Goal: Communication & Community: Ask a question

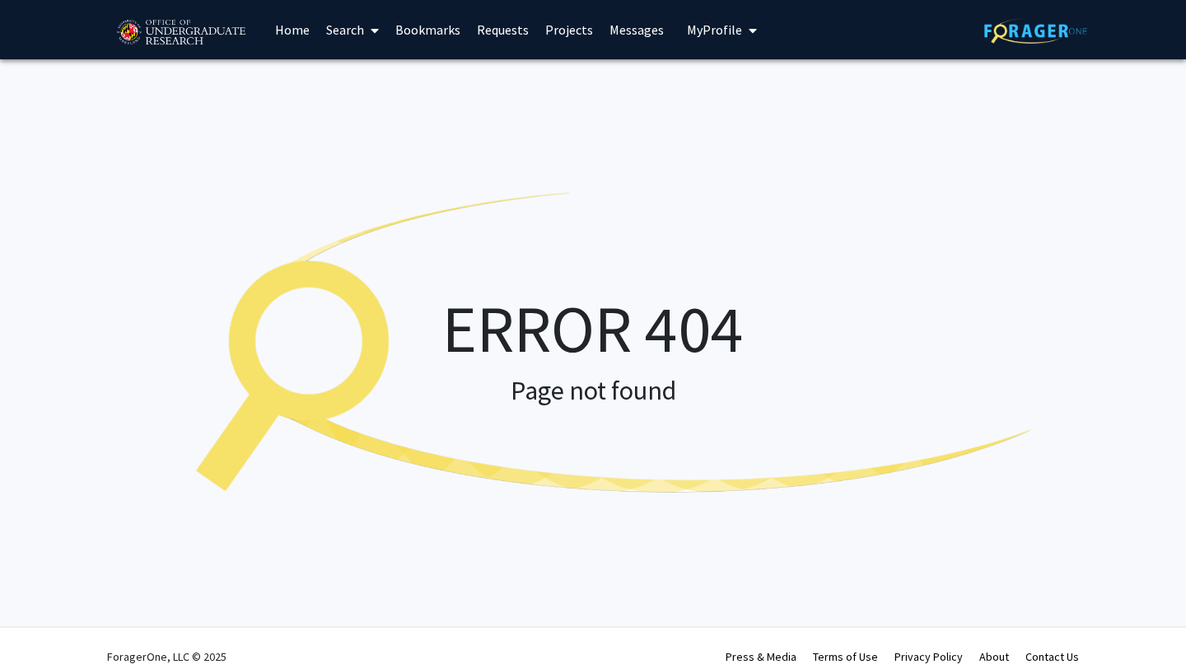
click at [190, 41] on img at bounding box center [180, 32] width 139 height 41
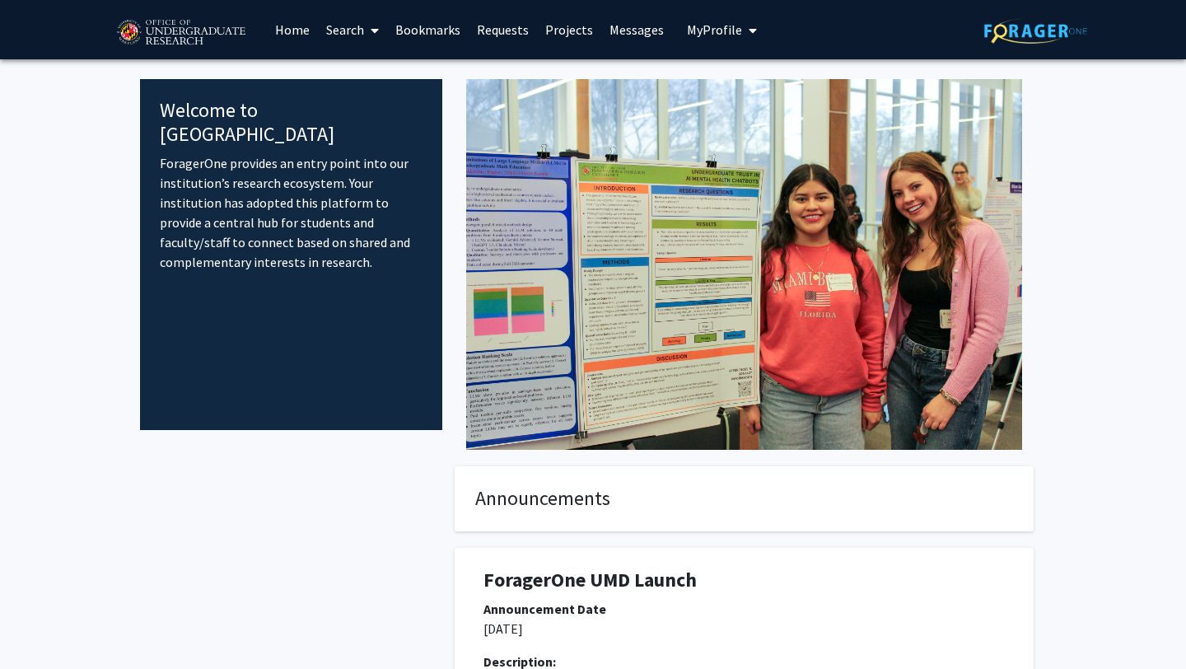
click at [340, 28] on link "Search" at bounding box center [352, 30] width 69 height 58
click at [367, 67] on span "Faculty/Staff" at bounding box center [378, 75] width 121 height 33
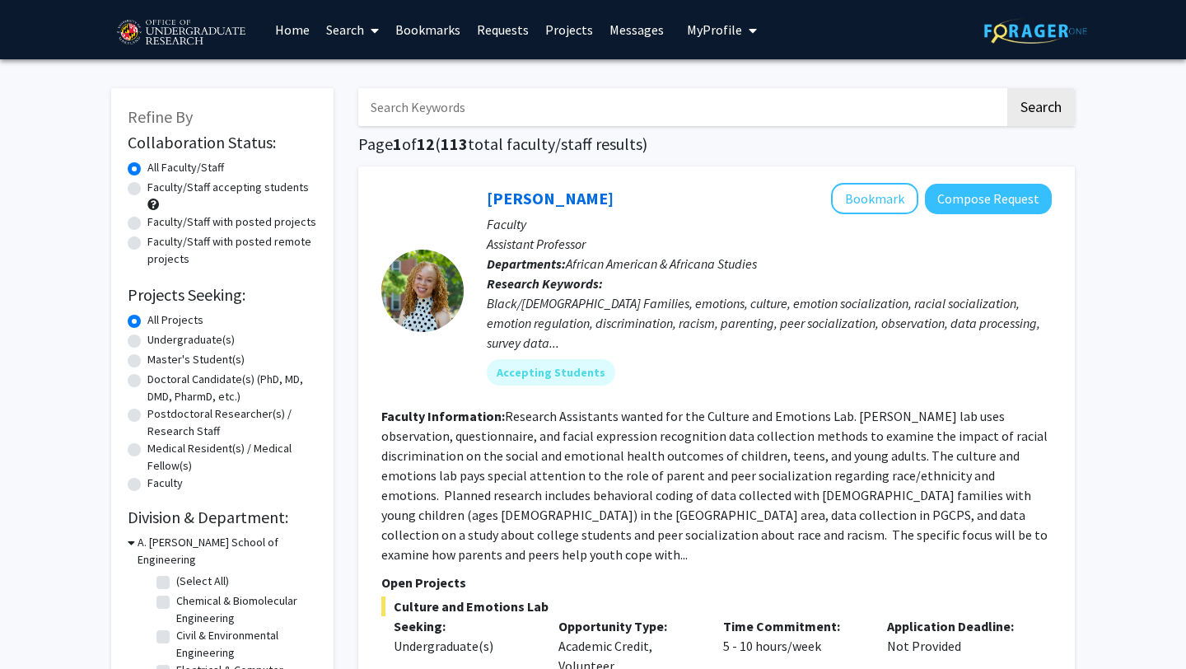
click at [484, 38] on link "Requests" at bounding box center [503, 30] width 68 height 58
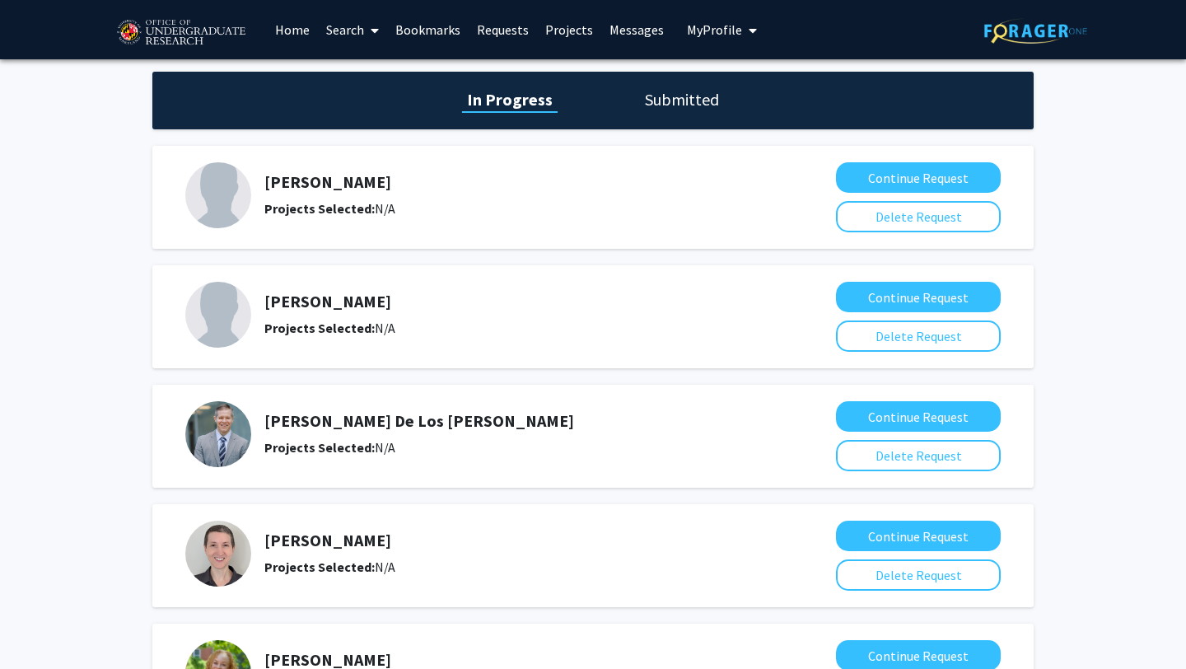
click at [437, 28] on link "Bookmarks" at bounding box center [428, 30] width 82 height 58
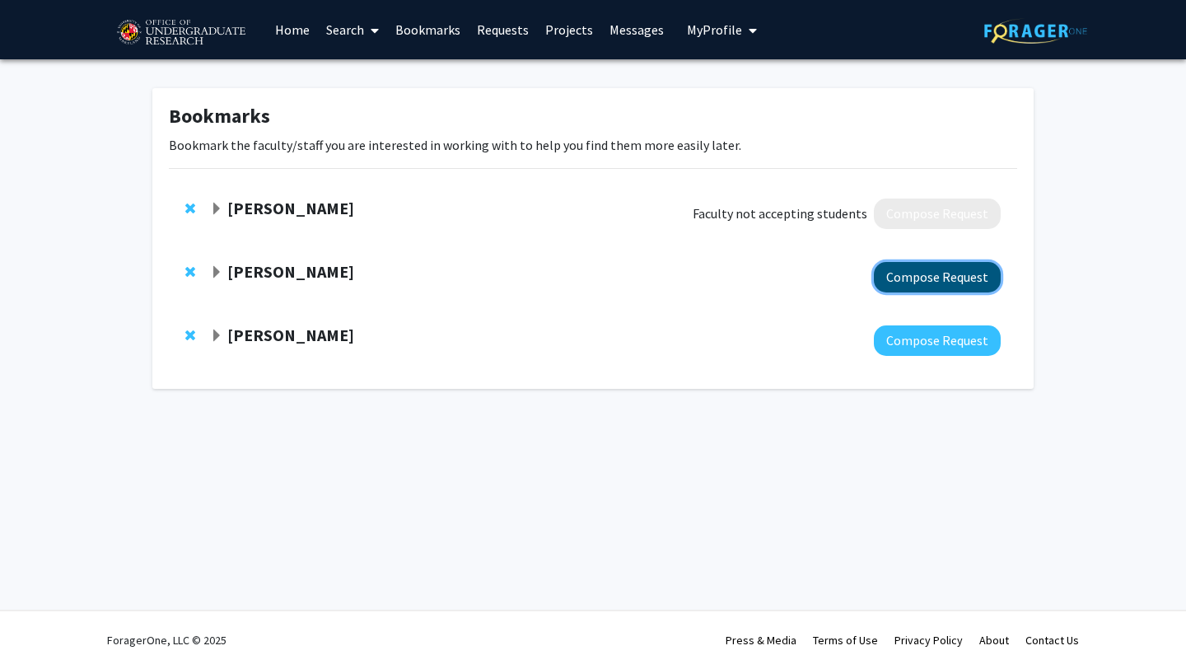
click at [946, 273] on button "Compose Request" at bounding box center [937, 277] width 127 height 30
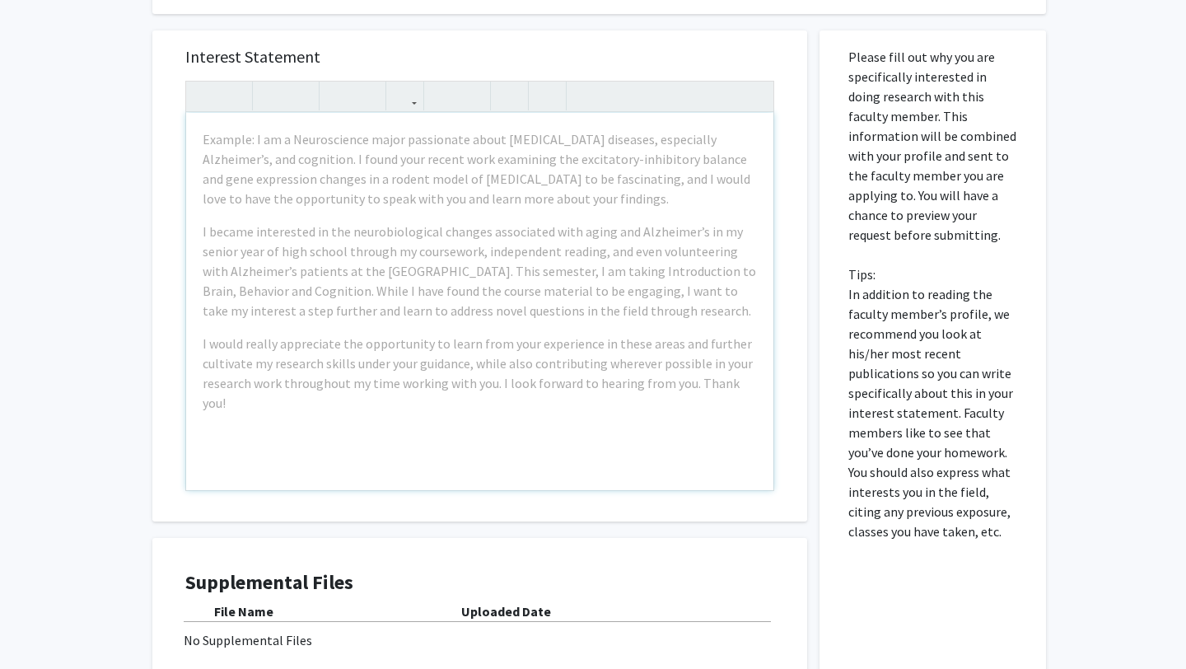
scroll to position [918, 0]
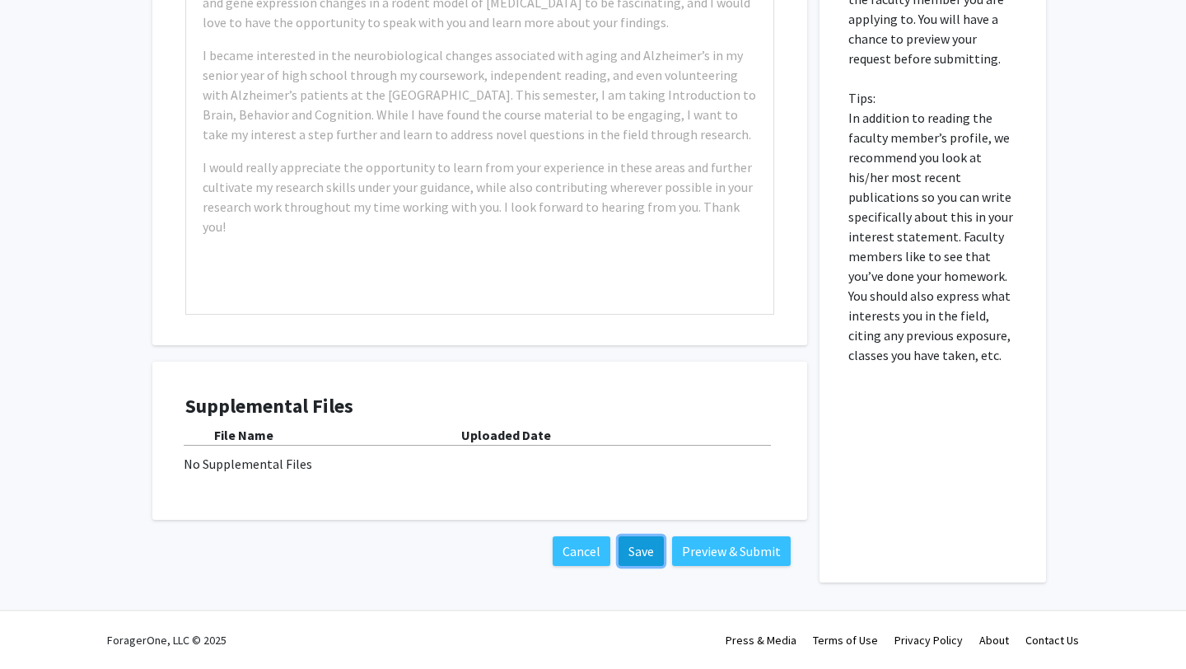
click at [656, 554] on button "Save" at bounding box center [641, 551] width 45 height 30
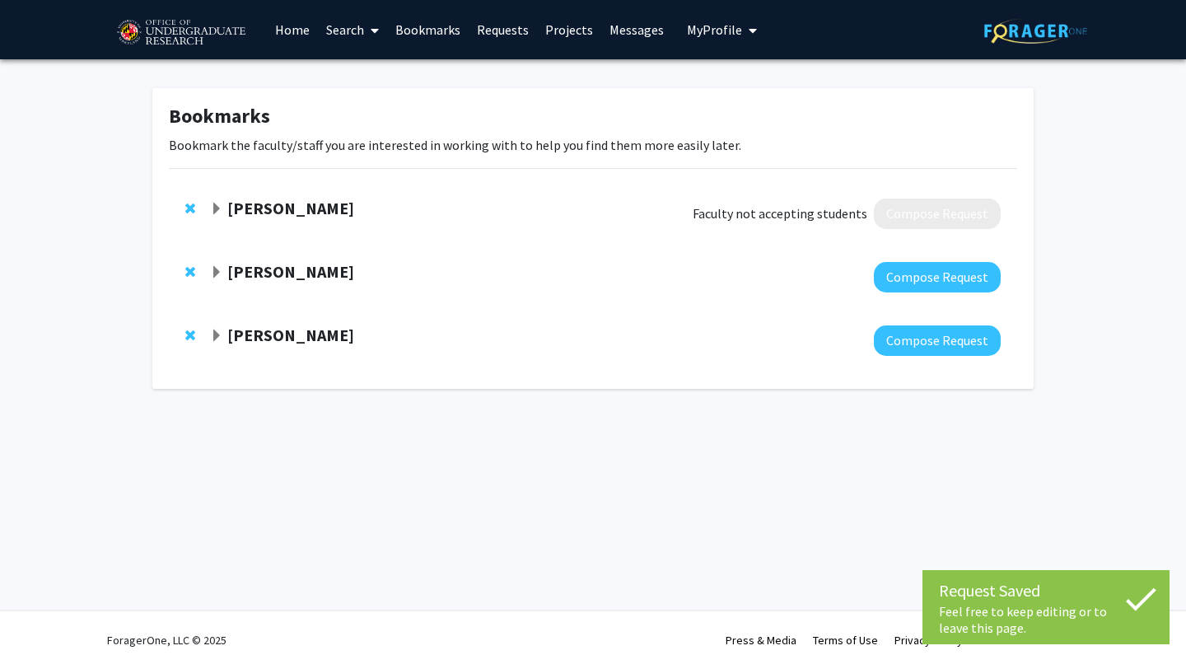
click at [180, 272] on div "[PERSON_NAME] Compose Request" at bounding box center [593, 276] width 848 height 63
click at [187, 271] on span "Remove Yasmeen Faroqi-Shah from bookmarks" at bounding box center [190, 271] width 10 height 13
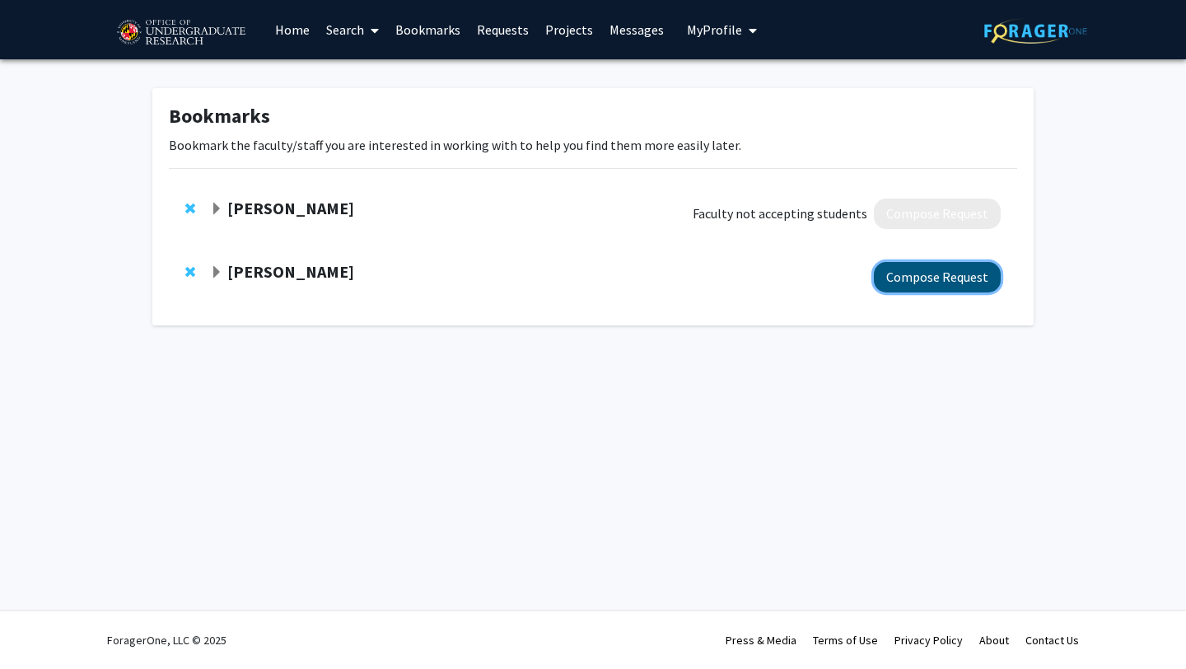
click at [916, 278] on button "Compose Request" at bounding box center [937, 277] width 127 height 30
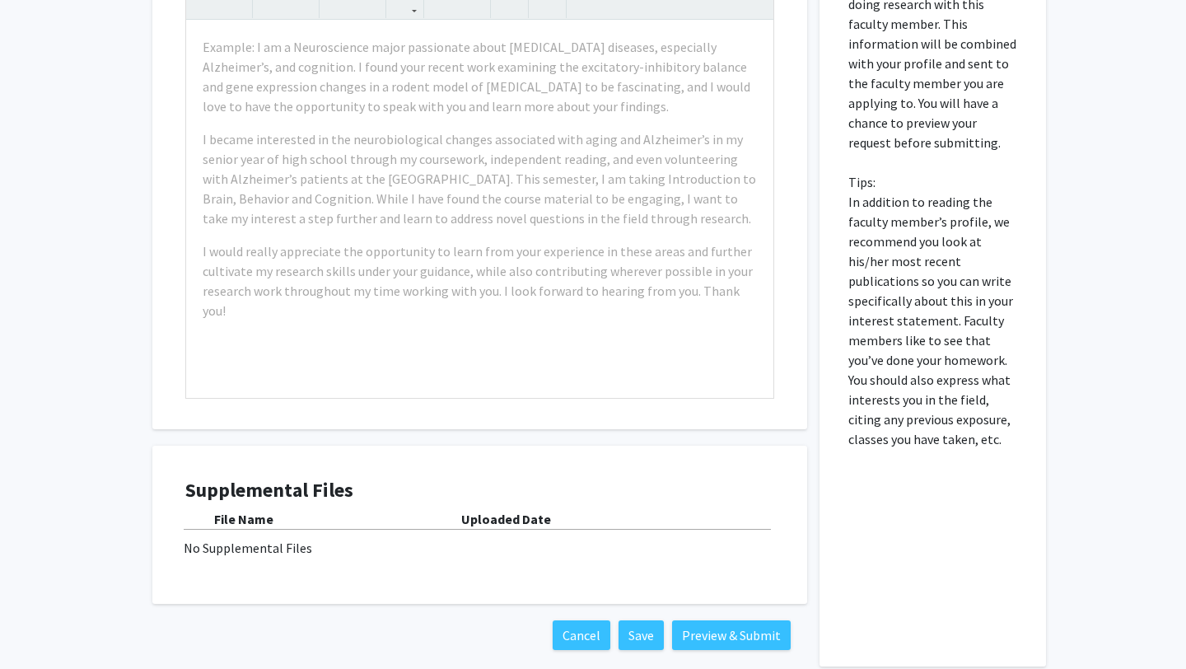
scroll to position [767, 0]
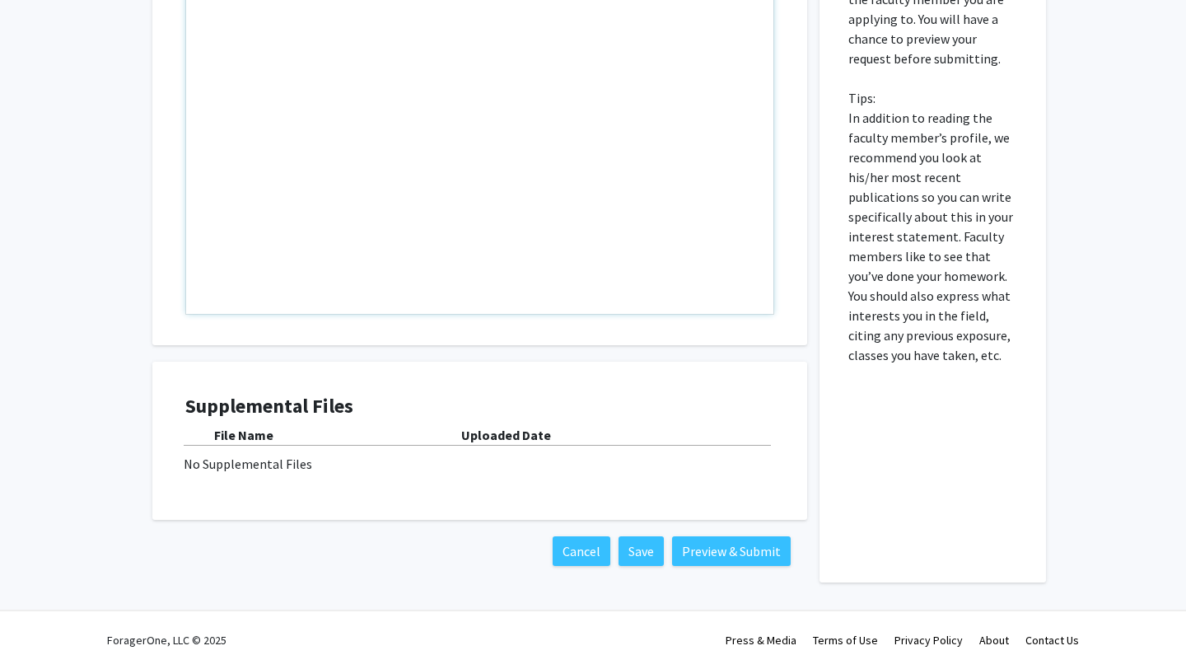
click at [479, 268] on div "Note to users with screen readers: Please press Alt+0 or Option+0 to deactivate…" at bounding box center [479, 125] width 587 height 377
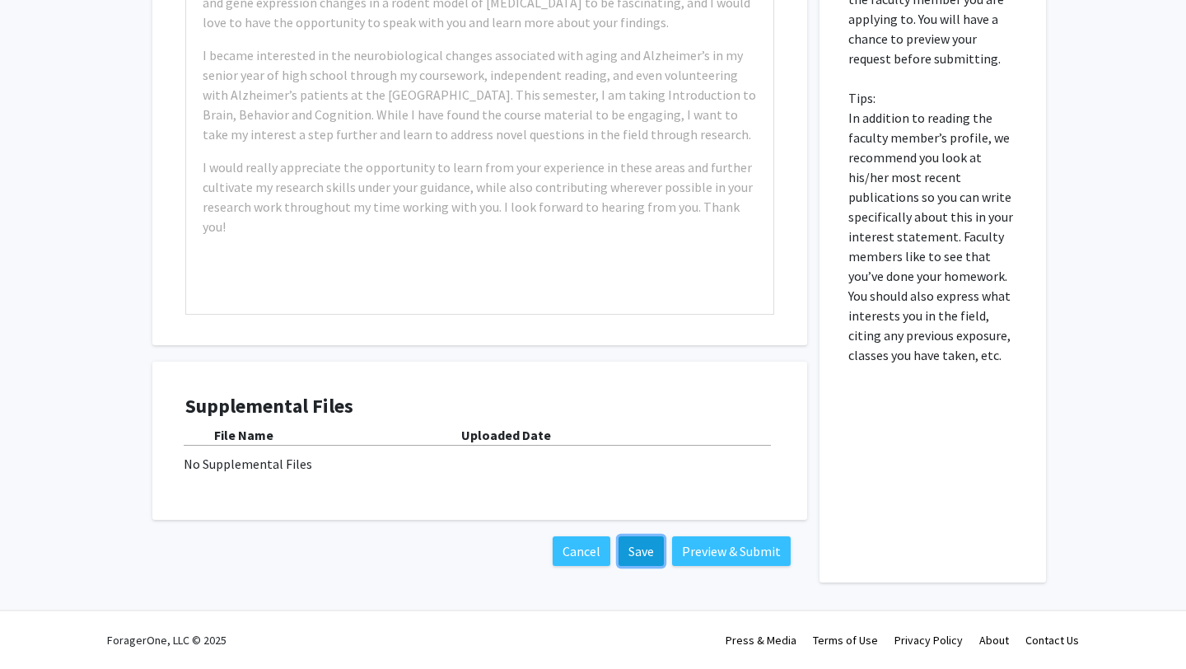
click at [633, 553] on button "Save" at bounding box center [641, 551] width 45 height 30
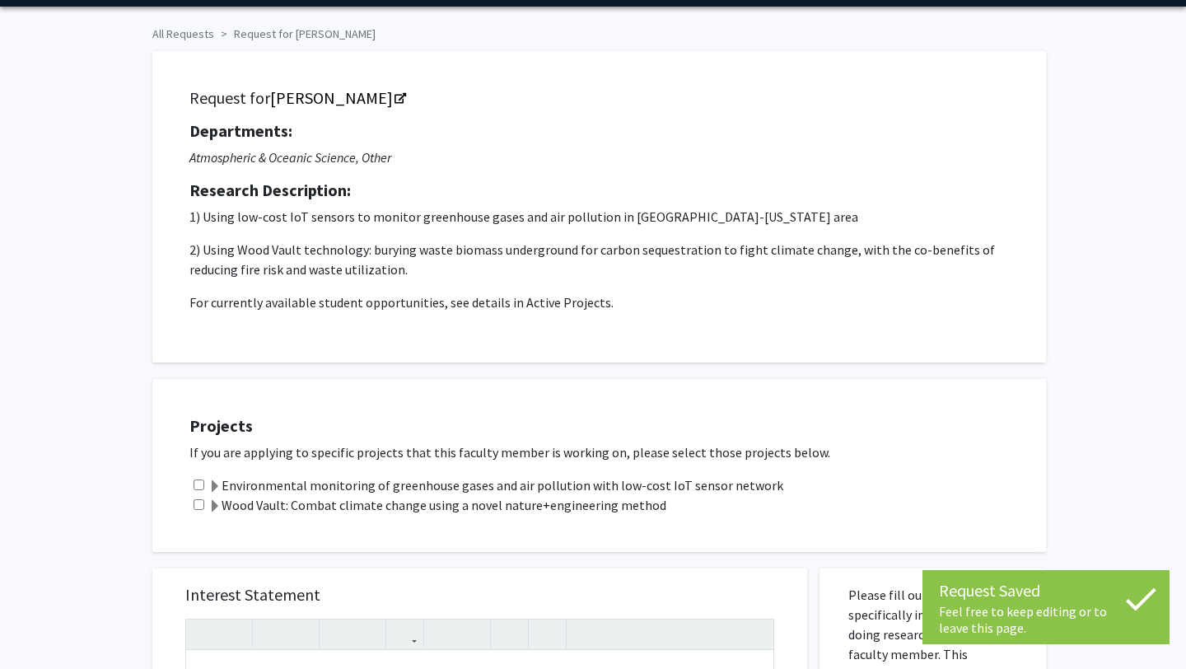
scroll to position [0, 0]
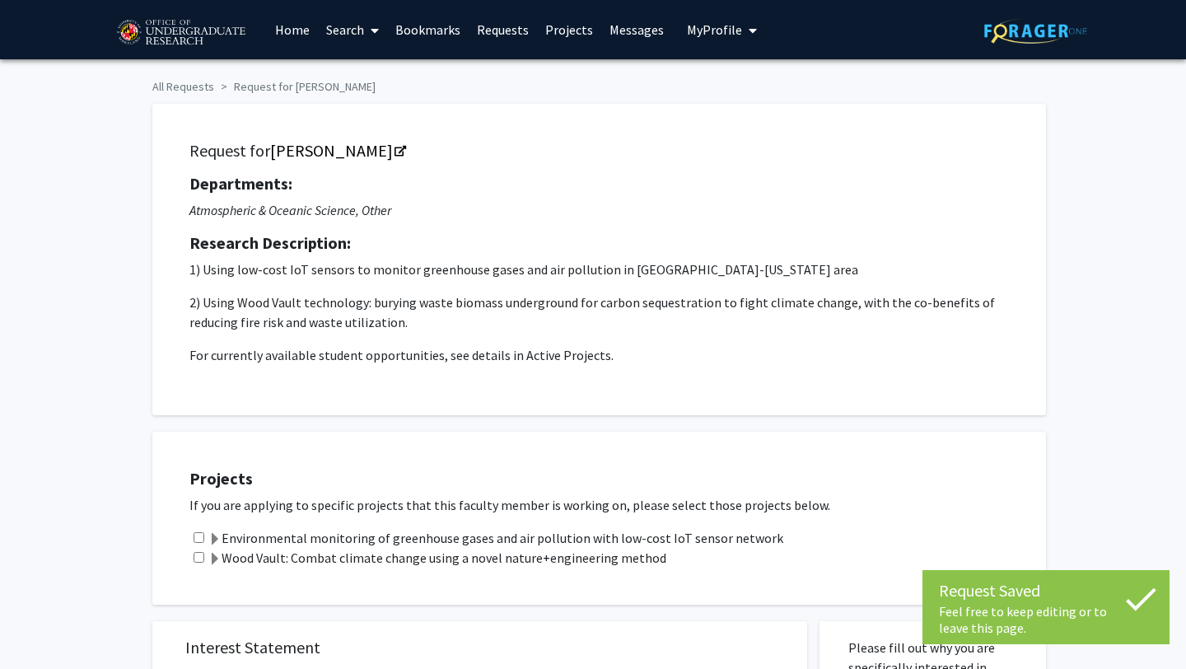
click at [507, 37] on link "Requests" at bounding box center [503, 30] width 68 height 58
